Goal: Navigation & Orientation: Find specific page/section

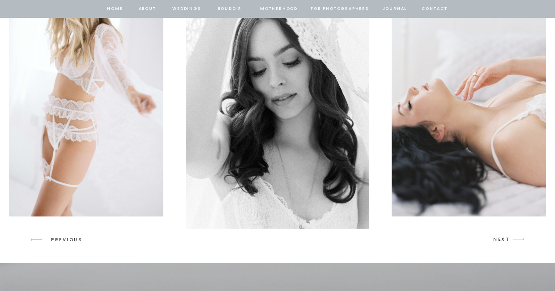
scroll to position [1344, 0]
click at [512, 244] on icon "arrow" at bounding box center [518, 239] width 21 height 21
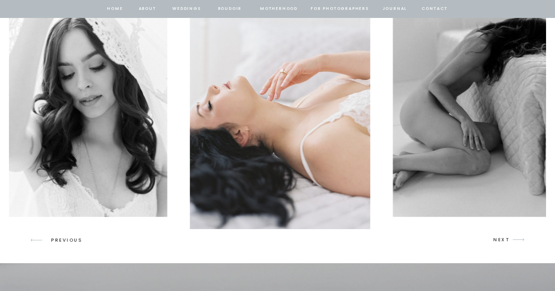
click at [512, 244] on icon "arrow" at bounding box center [518, 239] width 21 height 21
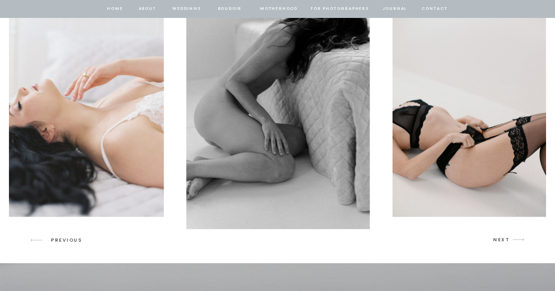
click at [512, 244] on icon "arrow" at bounding box center [518, 239] width 21 height 21
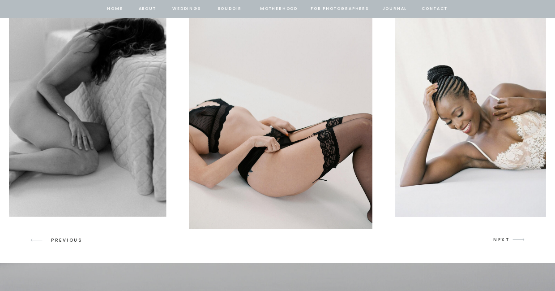
click at [512, 244] on icon "arrow" at bounding box center [518, 239] width 21 height 21
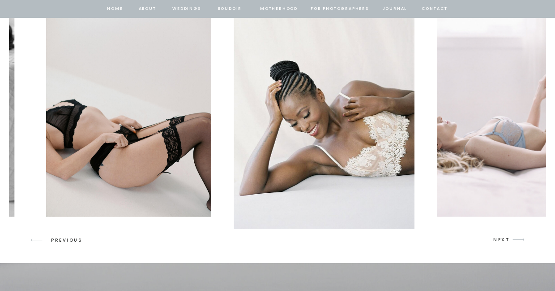
click at [512, 244] on icon "arrow" at bounding box center [518, 239] width 21 height 21
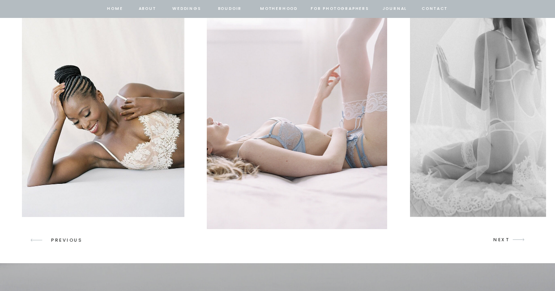
click at [512, 244] on icon "arrow" at bounding box center [518, 239] width 21 height 21
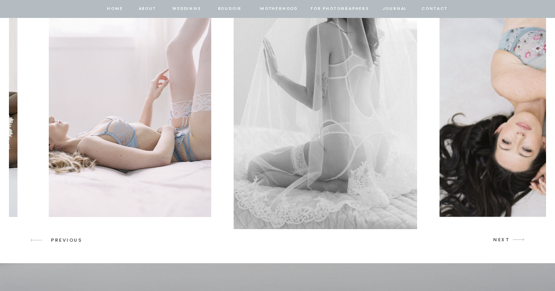
click at [512, 244] on icon "arrow" at bounding box center [518, 239] width 21 height 21
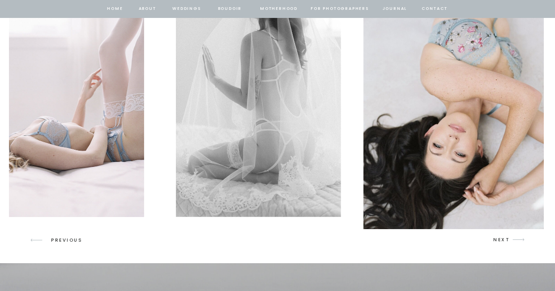
click at [512, 244] on icon "arrow" at bounding box center [518, 239] width 21 height 21
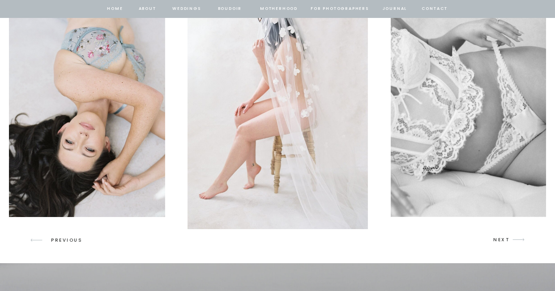
click at [512, 244] on icon "arrow" at bounding box center [518, 239] width 21 height 21
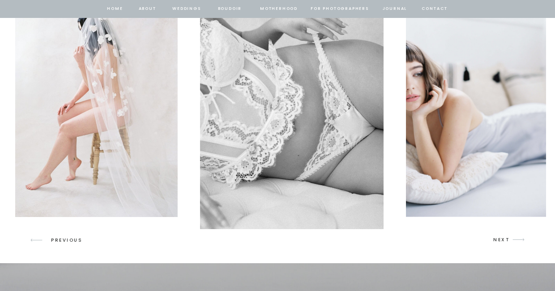
click at [512, 244] on icon "arrow" at bounding box center [518, 239] width 21 height 21
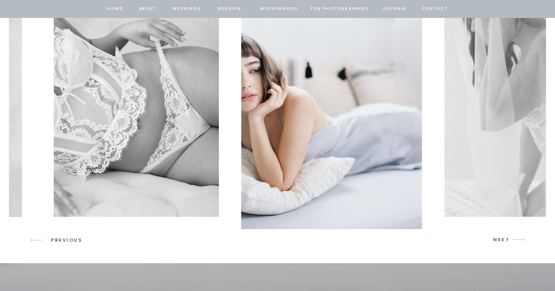
click at [512, 244] on icon "arrow" at bounding box center [518, 239] width 21 height 21
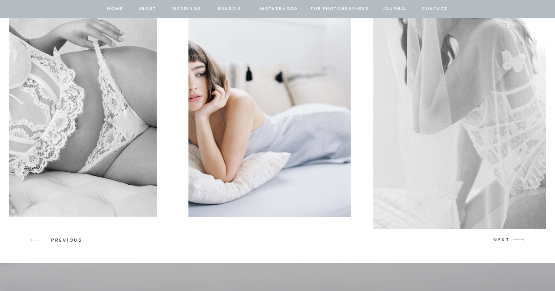
click at [512, 244] on icon "arrow" at bounding box center [518, 239] width 21 height 21
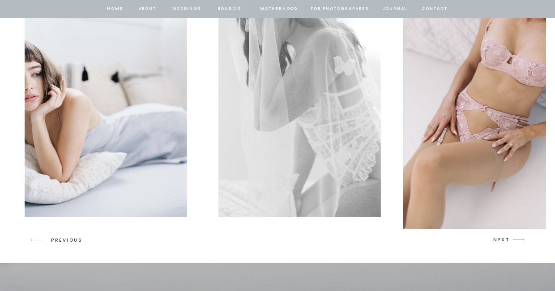
click at [512, 244] on icon "arrow" at bounding box center [518, 239] width 21 height 21
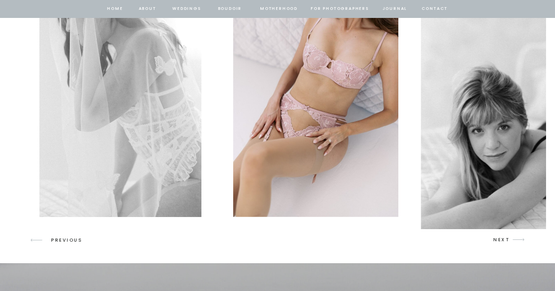
click at [512, 244] on icon "arrow" at bounding box center [518, 239] width 21 height 21
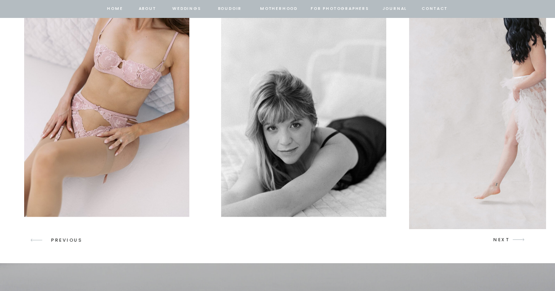
click at [512, 244] on icon "arrow" at bounding box center [518, 239] width 21 height 21
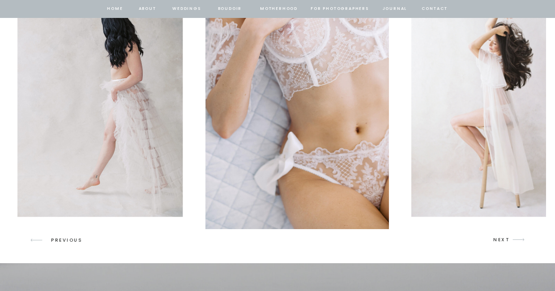
click at [512, 244] on icon "arrow" at bounding box center [518, 239] width 21 height 21
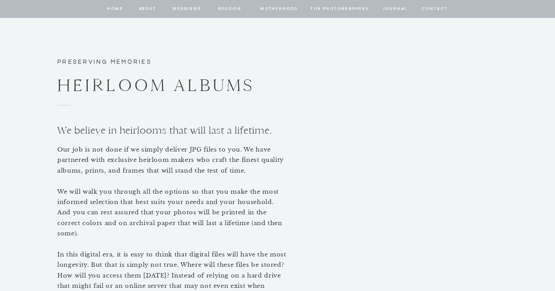
scroll to position [4346, 0]
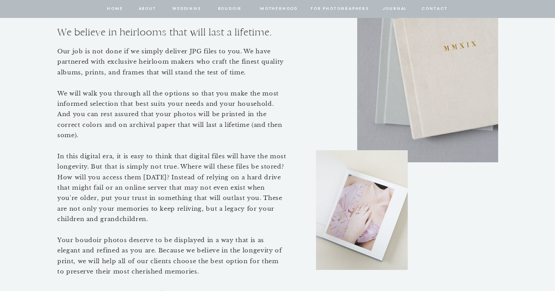
click at [398, 9] on nav "journal" at bounding box center [395, 9] width 28 height 8
